Goal: Information Seeking & Learning: Learn about a topic

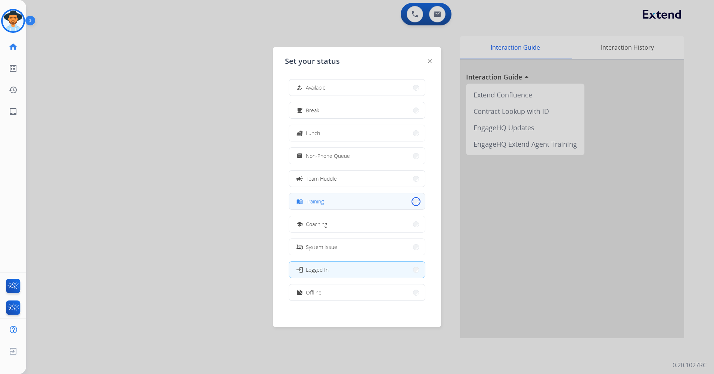
click at [411, 203] on button "menu_book Training" at bounding box center [357, 201] width 136 height 16
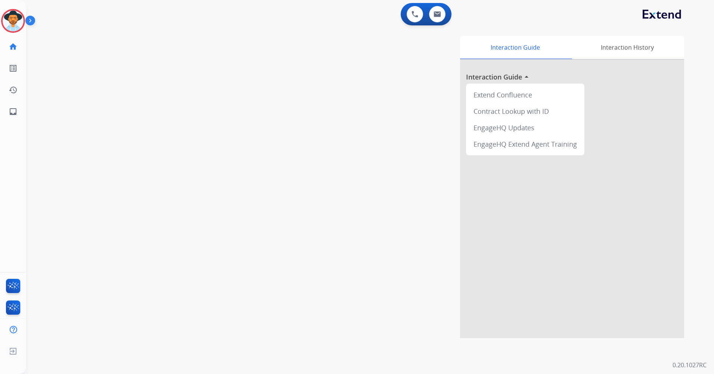
click at [29, 22] on img at bounding box center [31, 22] width 13 height 14
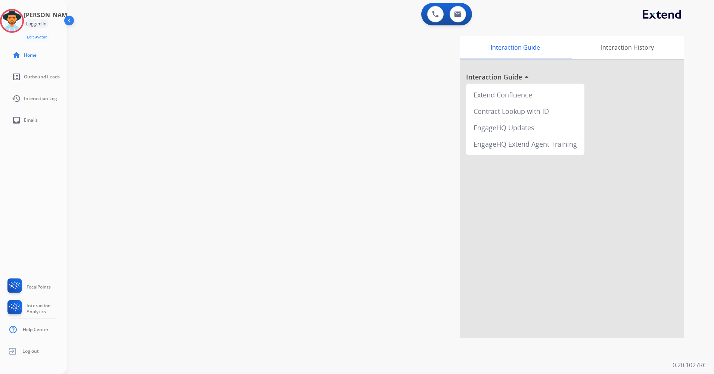
click at [59, 19] on div "Betty Logged In Edit Avatar" at bounding box center [42, 25] width 36 height 31
drag, startPoint x: 59, startPoint y: 19, endPoint x: 26, endPoint y: 15, distance: 33.5
click at [22, 15] on img at bounding box center [11, 20] width 21 height 21
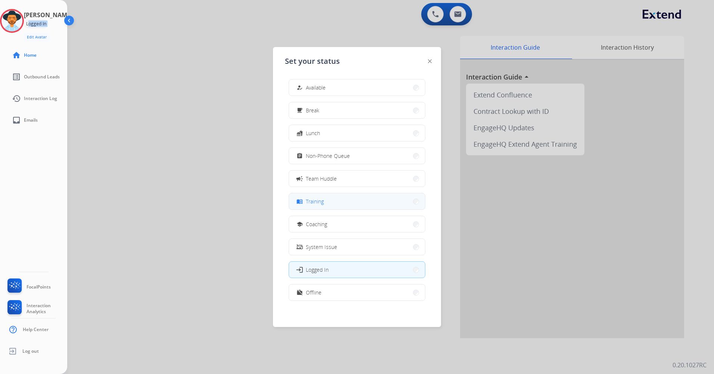
click at [407, 204] on button "menu_book Training" at bounding box center [357, 201] width 136 height 16
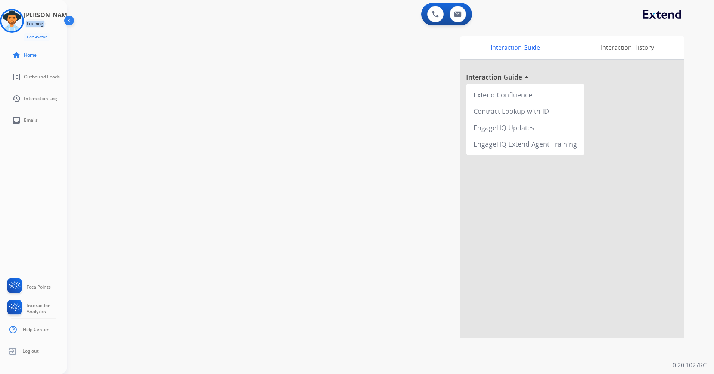
click at [66, 20] on img at bounding box center [70, 22] width 14 height 14
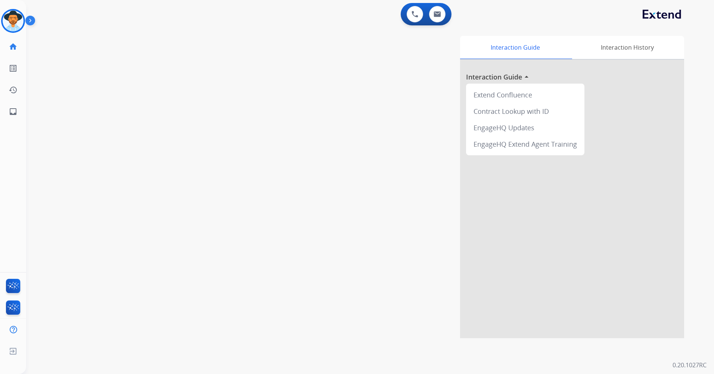
click at [31, 19] on img at bounding box center [31, 22] width 13 height 14
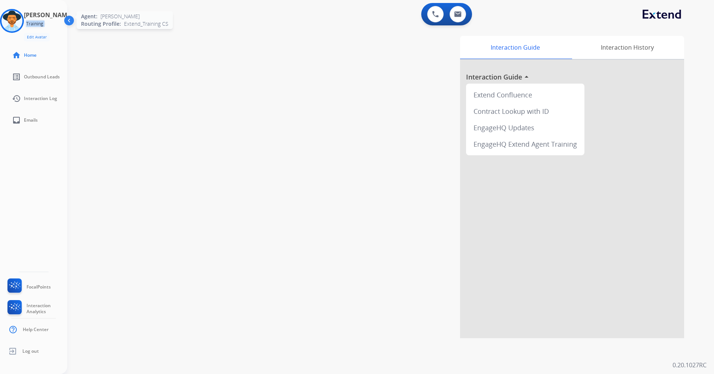
click at [22, 18] on img at bounding box center [11, 20] width 21 height 21
